Goal: Entertainment & Leisure: Consume media (video, audio)

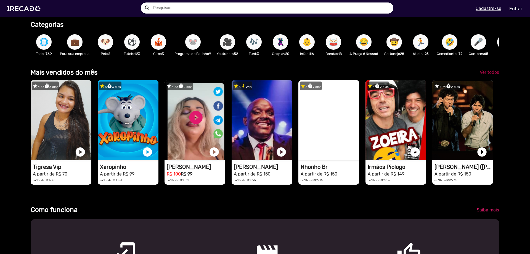
scroll to position [0, 1051]
click at [483, 75] on span "Ver todos" at bounding box center [489, 72] width 19 height 5
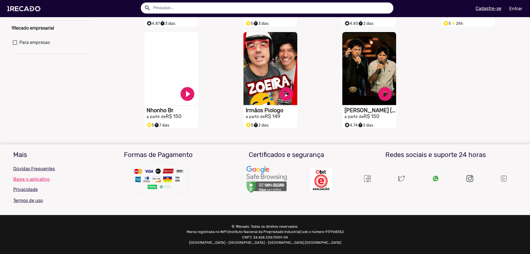
scroll to position [7, 0]
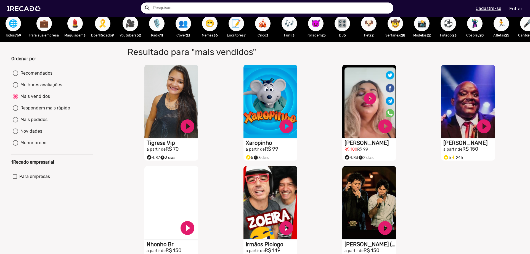
click at [34, 88] on div "Melhores avaliações" at bounding box center [40, 84] width 44 height 7
click at [15, 88] on input "Melhores avaliações" at bounding box center [15, 87] width 0 height 0
radio input "true"
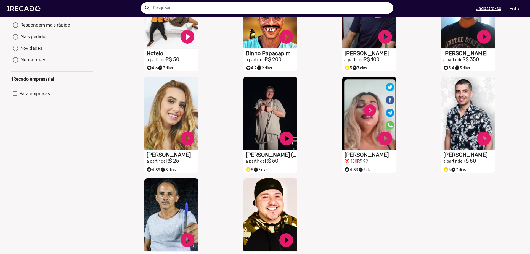
scroll to position [62, 0]
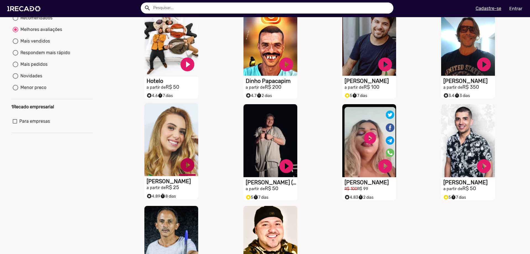
click at [180, 168] on link "play_circle_filled" at bounding box center [187, 164] width 17 height 17
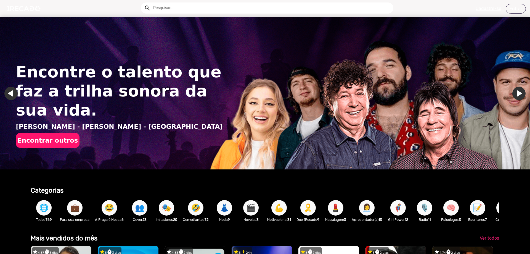
scroll to position [110, 0]
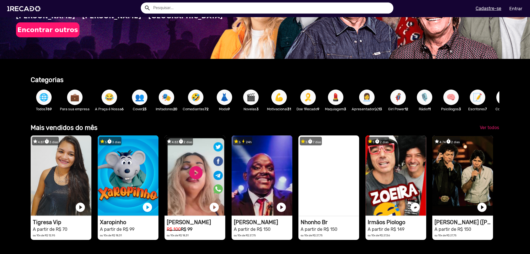
click at [107, 97] on span "😂" at bounding box center [109, 96] width 9 height 15
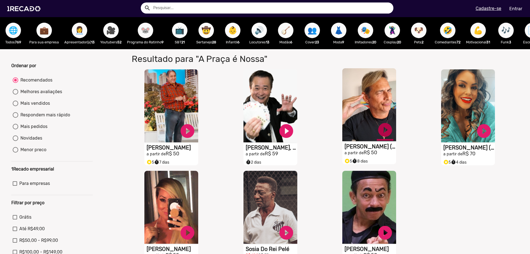
click at [380, 132] on link "play_circle_filled" at bounding box center [385, 129] width 17 height 17
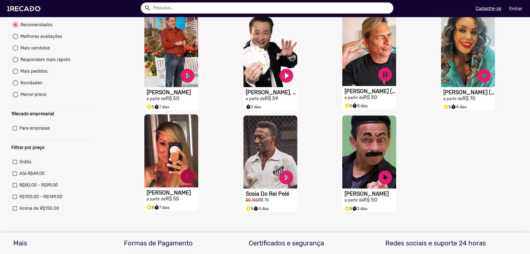
click at [187, 180] on link "play_circle_filled" at bounding box center [187, 176] width 17 height 17
click at [382, 79] on link "pause_circle" at bounding box center [385, 74] width 17 height 17
